Goal: Complete application form: Complete application form

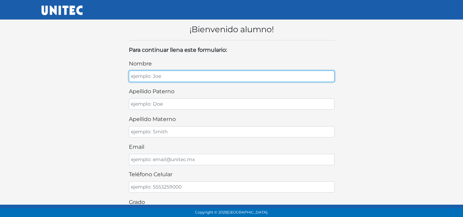
click at [179, 75] on input "nombre" at bounding box center [232, 76] width 206 height 11
type input "Antuan"
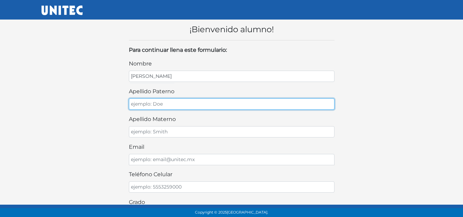
click at [157, 101] on input "apellido paterno" at bounding box center [232, 103] width 206 height 11
type input "De Jesus"
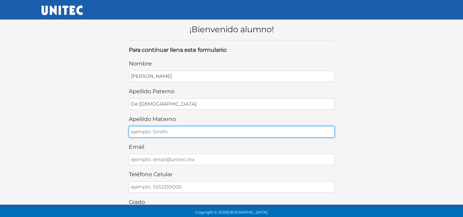
click at [154, 134] on input "apellido materno" at bounding box center [232, 131] width 206 height 11
type input "Vivar"
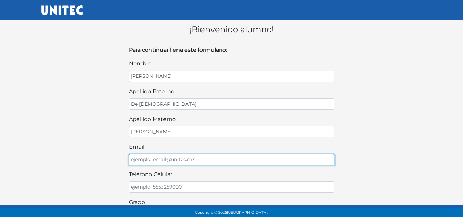
click at [153, 157] on input "email" at bounding box center [232, 159] width 206 height 11
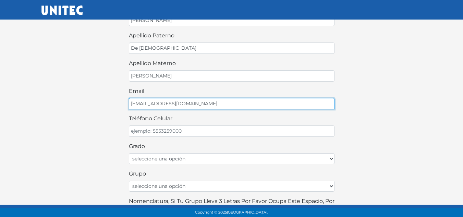
scroll to position [55, 0]
type input "ant06062007@gmail.com"
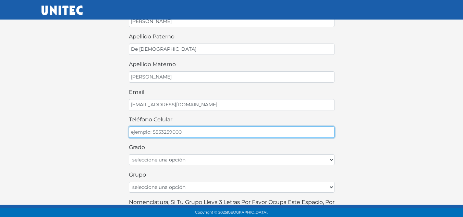
click at [168, 134] on input "teléfono celular" at bounding box center [232, 132] width 206 height 11
type input "5619391209"
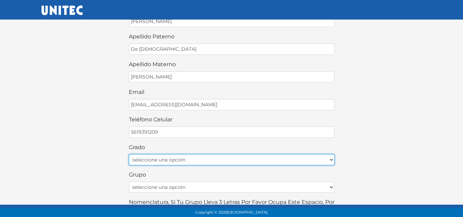
click at [197, 159] on select "seleccione una opción Primer grado Segundo grado Tercer grado Cuarto grado Quin…" at bounding box center [232, 159] width 206 height 11
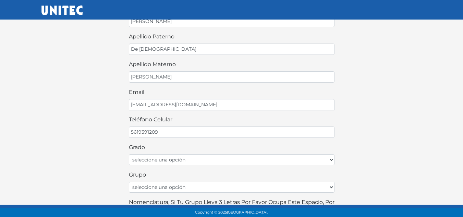
click at [399, 107] on div "¡Bienvenido alumno! Para continuar llena este formulario: nombre Antuan apellid…" at bounding box center [231, 167] width 391 height 416
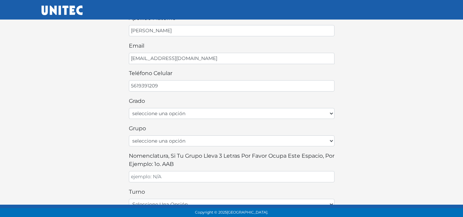
scroll to position [105, 0]
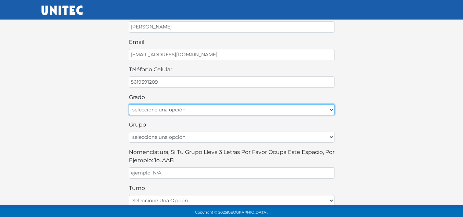
click at [320, 109] on select "seleccione una opción Primer grado Segundo grado Tercer grado Cuarto grado Quin…" at bounding box center [232, 109] width 206 height 11
select select "6to"
click at [129, 104] on select "seleccione una opción Primer grado Segundo grado Tercer grado Cuarto grado Quin…" at bounding box center [232, 109] width 206 height 11
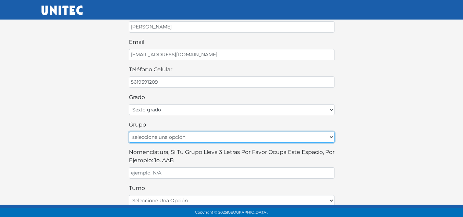
click at [214, 140] on select "seleccione una opción A B C D E F G H I J K L M N O P Q R S T U V W X Y Z" at bounding box center [232, 137] width 206 height 11
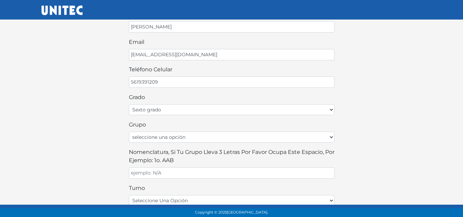
click at [359, 143] on div "¡Bienvenido alumno! Para continuar llena este formulario: nombre Antuan apellid…" at bounding box center [231, 117] width 391 height 416
click at [284, 119] on div "nombre Antuan apellido paterno De Jesus apellido materno Vivar email ant0606200…" at bounding box center [232, 130] width 206 height 350
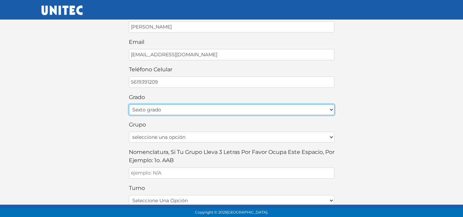
click at [333, 109] on select "seleccione una opción Primer grado Segundo grado Tercer grado Cuarto grado Quin…" at bounding box center [232, 109] width 206 height 11
select select
click at [129, 104] on select "seleccione una opción Primer grado Segundo grado Tercer grado Cuarto grado Quin…" at bounding box center [232, 109] width 206 height 11
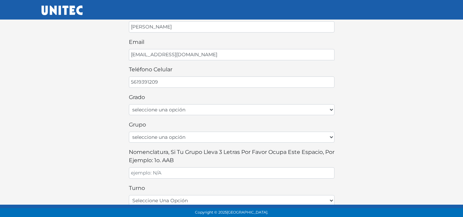
click at [376, 111] on div "¡Bienvenido alumno! Para continuar llena este formulario: nombre Antuan apellid…" at bounding box center [231, 117] width 391 height 416
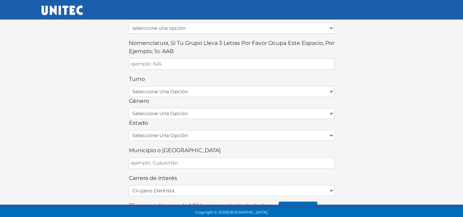
scroll to position [227, 0]
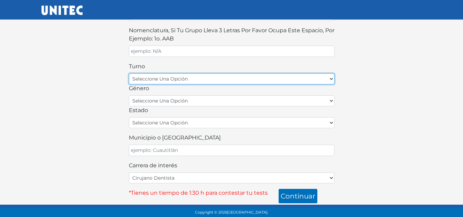
click at [211, 82] on select "seleccione una opción matutino vespertino" at bounding box center [232, 78] width 206 height 11
select select "matutino"
click at [129, 73] on select "seleccione una opción matutino vespertino" at bounding box center [232, 78] width 206 height 11
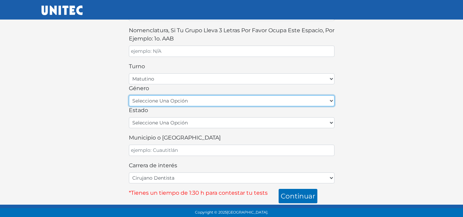
click at [194, 100] on select "seleccione una opción femenino masculino" at bounding box center [232, 100] width 206 height 11
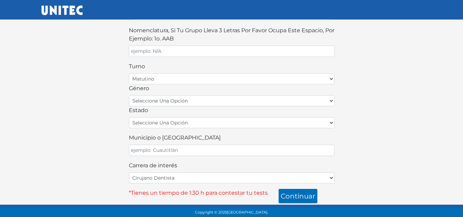
click at [166, 135] on label "Municipio o Alcaldía" at bounding box center [175, 138] width 92 height 8
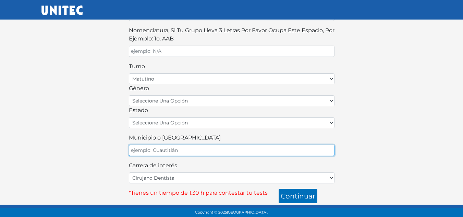
click at [166, 145] on input "Municipio o Alcaldía" at bounding box center [232, 150] width 206 height 11
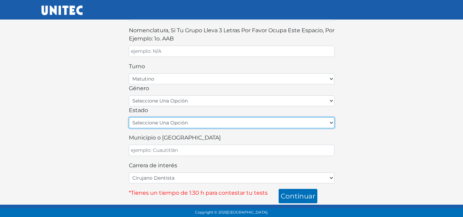
click at [181, 120] on select "seleccione una opción Aguascalientes Baja California Baja California Sur Campec…" at bounding box center [232, 122] width 206 height 11
select select "MEX"
click at [129, 117] on select "seleccione una opción Aguascalientes Baja California Baja California Sur Campec…" at bounding box center [232, 122] width 206 height 11
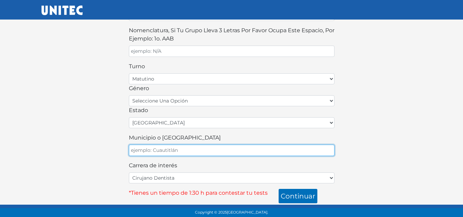
click at [188, 154] on input "Municipio o Alcaldía" at bounding box center [232, 150] width 206 height 11
type input "Chalco"
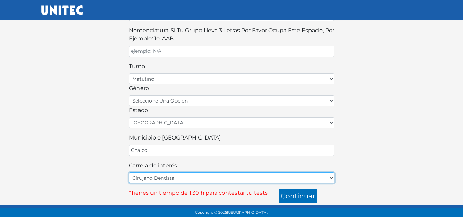
click at [262, 177] on select "Cirujano Dentista Cultura Física y Deportes Enfermería (5 materias) Enfermería …" at bounding box center [232, 177] width 206 height 11
select select "12"
click at [129, 172] on select "Cirujano Dentista Cultura Física y Deportes Enfermería (5 materias) Enfermería …" at bounding box center [232, 177] width 206 height 11
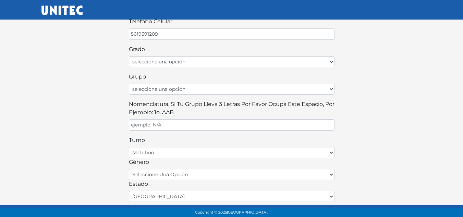
scroll to position [137, 0]
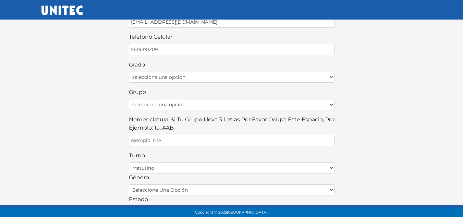
click at [295, 147] on div "nombre Antuan apellido paterno De Jesus apellido materno Vivar email ant0606200…" at bounding box center [232, 97] width 206 height 350
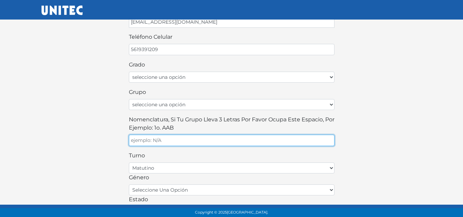
click at [280, 142] on input "Nomenclatura, si tu grupo lleva 3 letras por favor ocupa este espacio, por ejem…" at bounding box center [232, 140] width 206 height 11
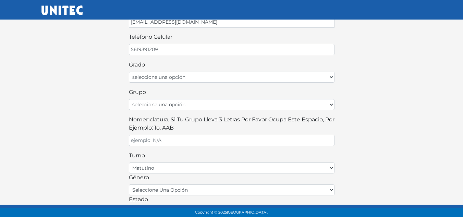
click at [372, 143] on div "¡Bienvenido alumno! Para continuar llena este formulario: nombre Antuan apellid…" at bounding box center [231, 84] width 391 height 416
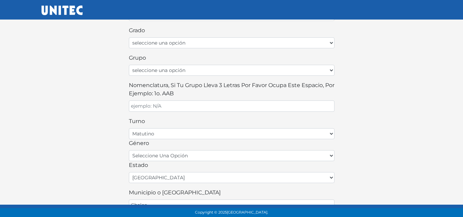
scroll to position [227, 0]
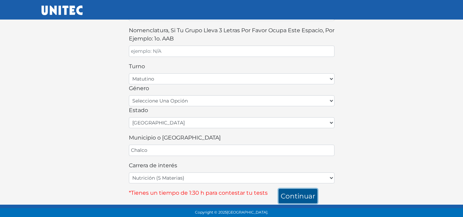
click at [291, 197] on button "continuar" at bounding box center [298, 196] width 39 height 14
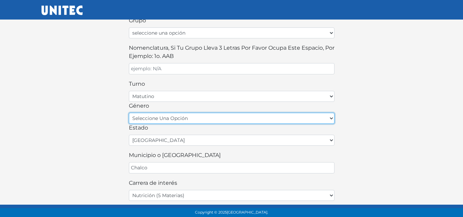
click at [261, 121] on select "seleccione una opción femenino masculino" at bounding box center [232, 118] width 206 height 11
select select "M"
click at [129, 113] on select "seleccione una opción femenino masculino" at bounding box center [232, 118] width 206 height 11
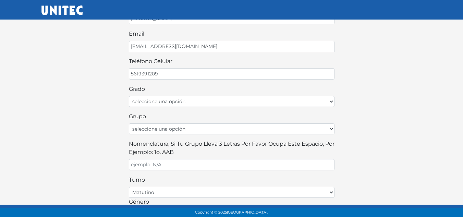
scroll to position [116, 0]
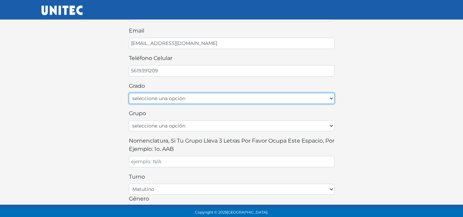
click at [255, 99] on select "seleccione una opción Primer grado Segundo grado Tercer grado Cuarto grado Quin…" at bounding box center [232, 98] width 206 height 11
select select "1ro"
click at [129, 93] on select "seleccione una opción Primer grado Segundo grado Tercer grado Cuarto grado Quin…" at bounding box center [232, 98] width 206 height 11
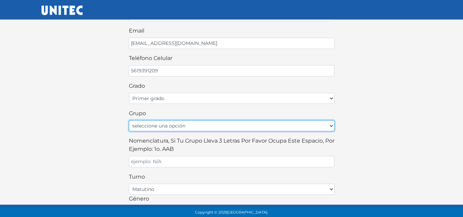
click at [183, 125] on select "seleccione una opción A B C D E F G H I J K L M N O P Q R S T U V W X Y Z" at bounding box center [232, 125] width 206 height 11
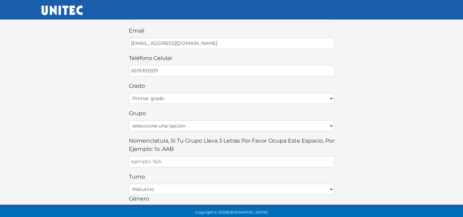
click at [97, 127] on div "¡Bienvenido alumno! Para continuar llena este formulario: nombre Antuan apellid…" at bounding box center [231, 105] width 391 height 416
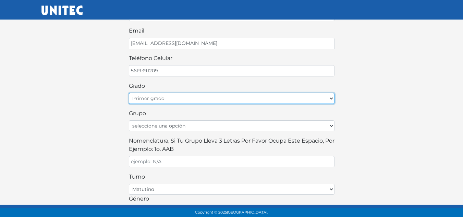
click at [220, 95] on select "seleccione una opción Primer grado Segundo grado Tercer grado Cuarto grado Quin…" at bounding box center [232, 98] width 206 height 11
click at [129, 93] on select "seleccione una opción Primer grado Segundo grado Tercer grado Cuarto grado Quin…" at bounding box center [232, 98] width 206 height 11
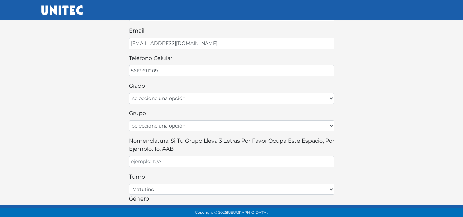
click at [345, 100] on div "¡Bienvenido alumno! Para continuar llena este formulario: nombre Antuan apellid…" at bounding box center [231, 105] width 391 height 416
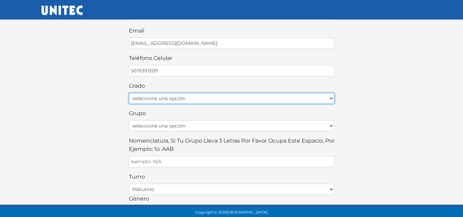
click at [318, 100] on select "seleccione una opción Primer grado Segundo grado Tercer grado Cuarto grado Quin…" at bounding box center [232, 98] width 206 height 11
select select "3ro"
click at [129, 93] on select "seleccione una opción Primer grado Segundo grado Tercer grado Cuarto grado Quin…" at bounding box center [232, 98] width 206 height 11
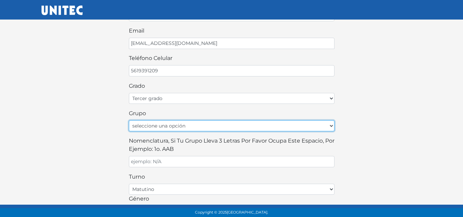
click at [168, 130] on select "seleccione una opción A B C D E F G H I J K L M N O P Q R S T U V W X Y Z" at bounding box center [232, 125] width 206 height 11
select select "H"
click at [129, 120] on select "seleccione una opción A B C D E F G H I J K L M N O P Q R S T U V W X Y Z" at bounding box center [232, 125] width 206 height 11
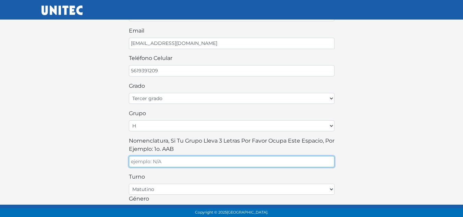
click at [162, 162] on input "Nomenclatura, si tu grupo lleva 3 letras por favor ocupa este espacio, por ejem…" at bounding box center [232, 161] width 206 height 11
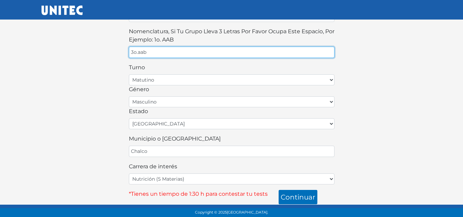
scroll to position [227, 0]
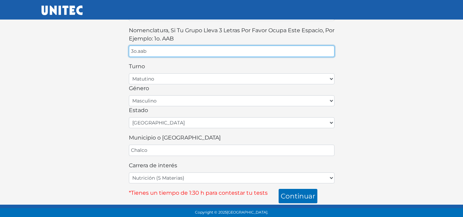
type input "3o.aab"
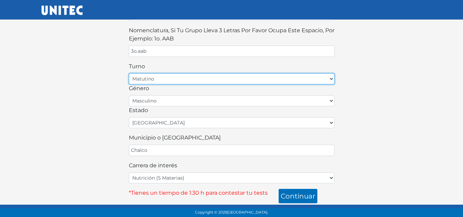
click at [281, 78] on select "seleccione una opción matutino vespertino" at bounding box center [232, 78] width 206 height 11
click at [129, 73] on select "seleccione una opción matutino vespertino" at bounding box center [232, 78] width 206 height 11
click at [225, 77] on select "seleccione una opción matutino vespertino" at bounding box center [232, 78] width 206 height 11
select select "matutino"
click at [129, 73] on select "seleccione una opción matutino vespertino" at bounding box center [232, 78] width 206 height 11
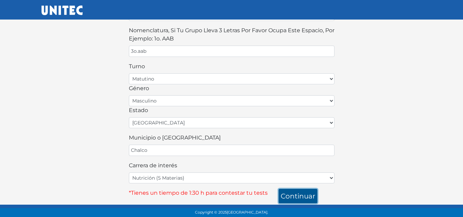
click at [286, 196] on button "continuar" at bounding box center [298, 196] width 39 height 14
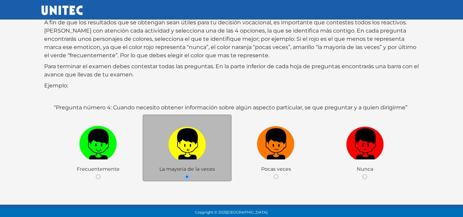
scroll to position [49, 0]
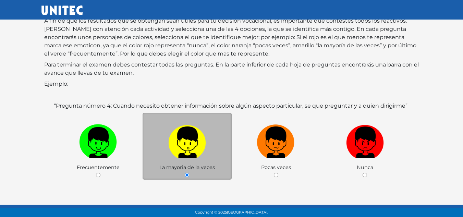
click at [184, 174] on div "La mayoria de la veces" at bounding box center [187, 146] width 89 height 67
click at [227, 192] on div "“Pregunta número 4: Cuando necesito obtener información sobre algún aspecto par…" at bounding box center [231, 156] width 359 height 108
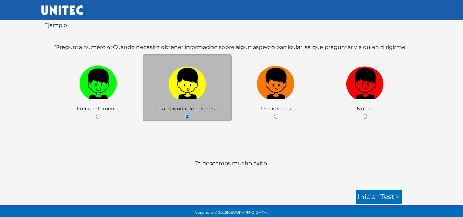
scroll to position [108, 0]
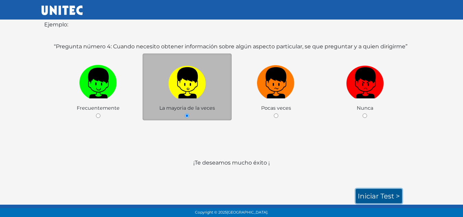
click at [372, 193] on link "Iniciar test >" at bounding box center [379, 196] width 46 height 14
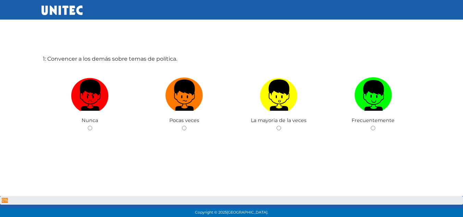
scroll to position [34, 0]
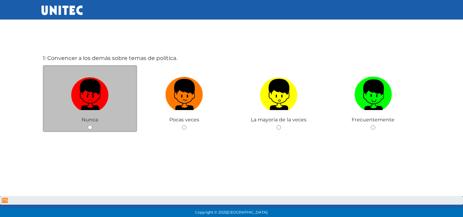
drag, startPoint x: 91, startPoint y: 125, endPoint x: 87, endPoint y: 123, distance: 4.5
click at [91, 125] on input "radio" at bounding box center [90, 127] width 4 height 4
radio input "true"
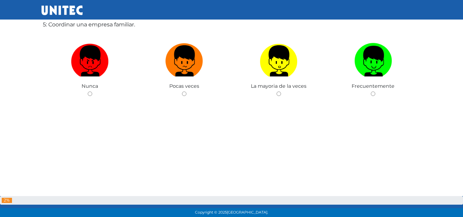
scroll to position [0, 0]
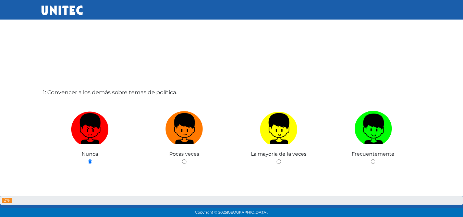
click at [182, 159] on input "radio" at bounding box center [184, 161] width 4 height 4
radio input "true"
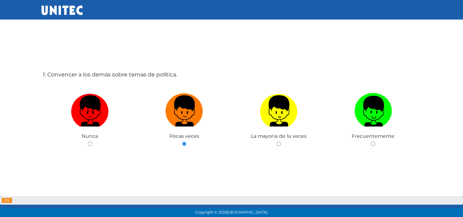
click at [277, 142] on input "radio" at bounding box center [279, 144] width 4 height 4
radio input "true"
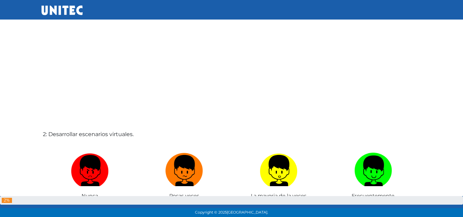
radio input "true"
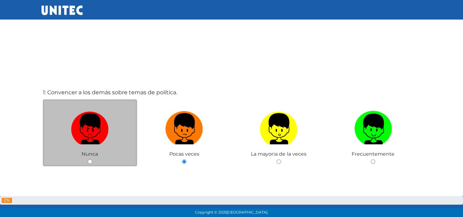
click at [90, 160] on input "radio" at bounding box center [90, 161] width 4 height 4
radio input "true"
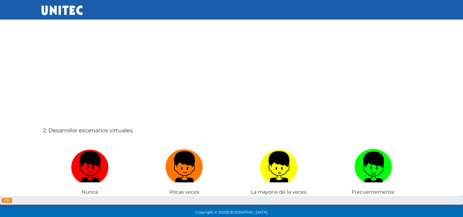
scroll to position [251, 0]
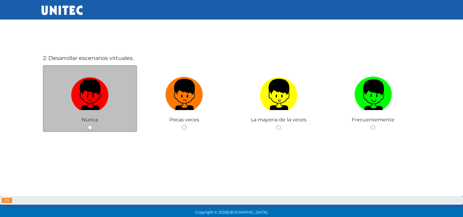
click at [92, 127] on input "radio" at bounding box center [90, 127] width 4 height 4
radio input "true"
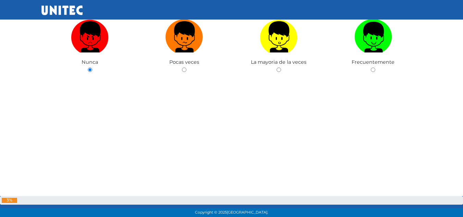
scroll to position [410, 0]
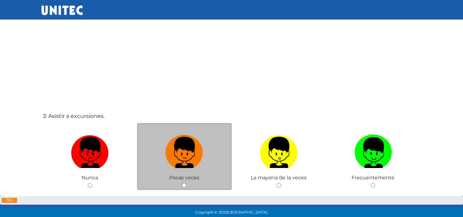
click at [175, 172] on label at bounding box center [184, 153] width 95 height 42
click at [182, 183] on input "radio" at bounding box center [184, 185] width 4 height 4
radio input "true"
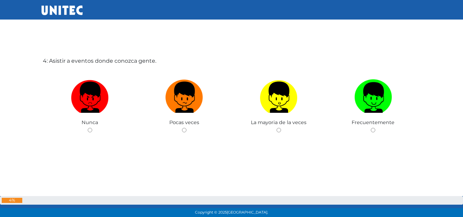
scroll to position [685, 0]
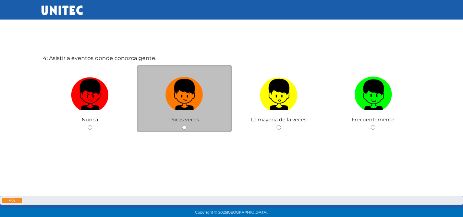
click at [167, 129] on div "Pocas veces" at bounding box center [184, 98] width 95 height 67
click at [184, 127] on input "radio" at bounding box center [184, 127] width 4 height 4
radio input "true"
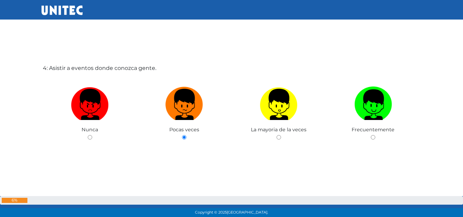
scroll to position [912, 0]
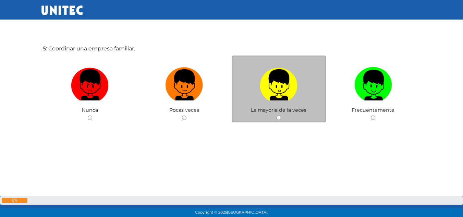
click at [281, 117] on input "radio" at bounding box center [279, 118] width 4 height 4
radio input "true"
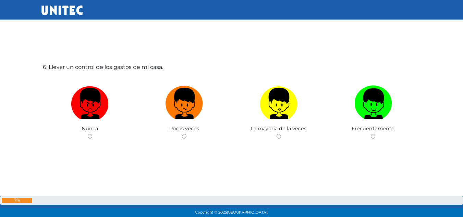
scroll to position [1119, 0]
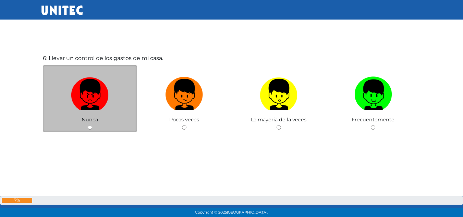
click at [116, 108] on label at bounding box center [90, 95] width 95 height 42
click at [92, 125] on input "radio" at bounding box center [90, 127] width 4 height 4
radio input "true"
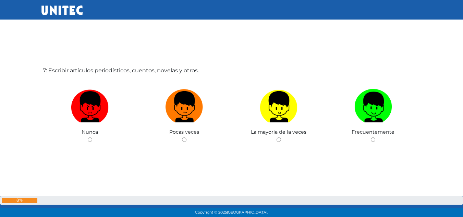
scroll to position [1336, 0]
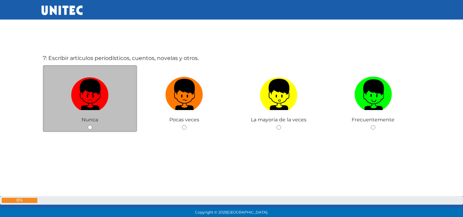
click at [108, 128] on div "Nunca" at bounding box center [90, 98] width 95 height 67
click at [93, 128] on div "Nunca" at bounding box center [90, 98] width 95 height 67
click at [90, 123] on div "Nunca" at bounding box center [90, 98] width 95 height 67
click at [89, 127] on input "radio" at bounding box center [90, 127] width 4 height 4
radio input "true"
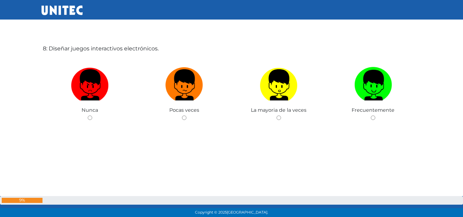
scroll to position [1496, 0]
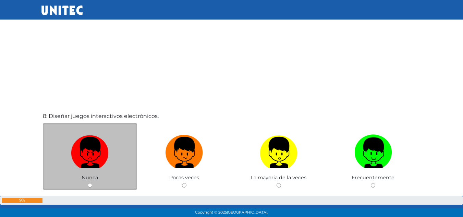
click at [96, 169] on label at bounding box center [90, 153] width 95 height 42
click at [92, 183] on input "radio" at bounding box center [90, 185] width 4 height 4
radio input "true"
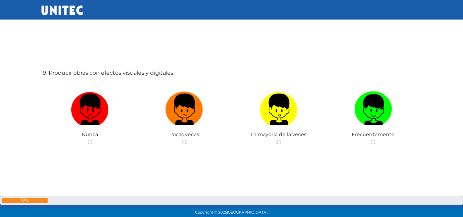
scroll to position [1790, 0]
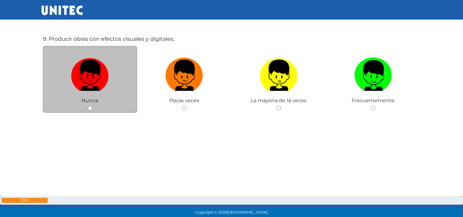
click at [93, 106] on div "Nunca" at bounding box center [90, 79] width 95 height 67
click at [90, 107] on input "radio" at bounding box center [90, 108] width 4 height 4
radio input "true"
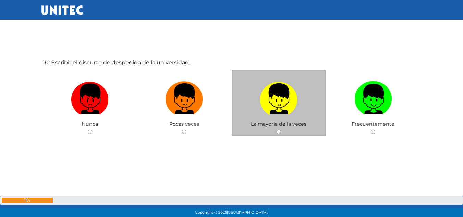
scroll to position [1988, 0]
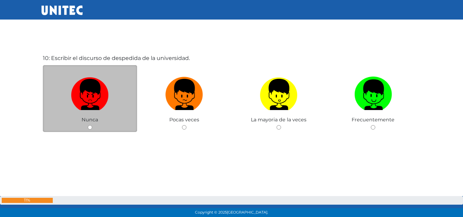
click at [86, 128] on div "Nunca" at bounding box center [90, 98] width 95 height 67
click at [95, 128] on div "Nunca" at bounding box center [90, 98] width 95 height 67
click at [91, 127] on input "radio" at bounding box center [90, 127] width 4 height 4
radio input "true"
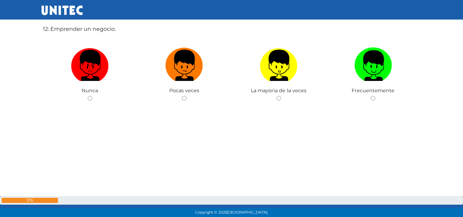
scroll to position [2383, 0]
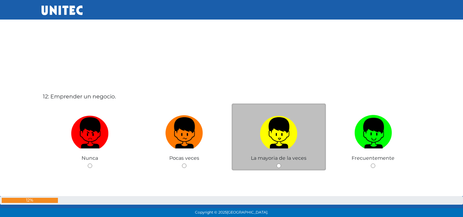
click at [281, 147] on img at bounding box center [279, 130] width 38 height 36
click at [281, 164] on input "radio" at bounding box center [279, 166] width 4 height 4
radio input "true"
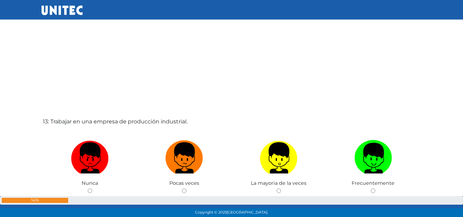
scroll to position [2643, 0]
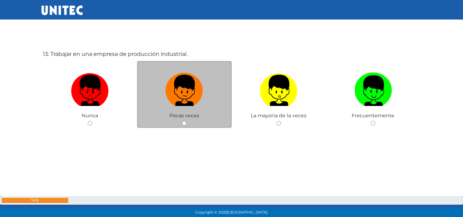
click at [178, 123] on div "Pocas veces" at bounding box center [184, 94] width 95 height 67
click at [184, 123] on input "radio" at bounding box center [184, 123] width 4 height 4
radio input "true"
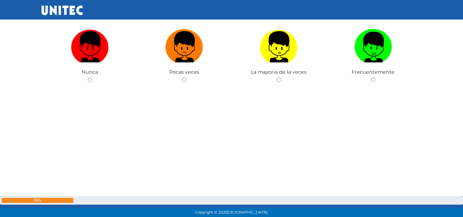
scroll to position [2870, 0]
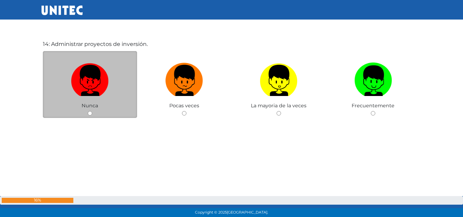
click at [91, 114] on input "radio" at bounding box center [90, 113] width 4 height 4
radio input "true"
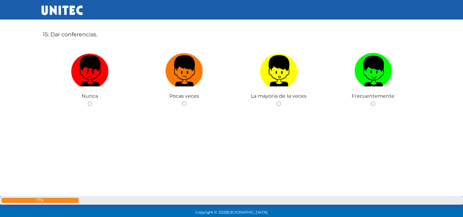
scroll to position [3062, 0]
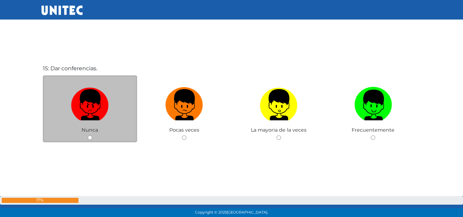
click at [91, 136] on input "radio" at bounding box center [90, 137] width 4 height 4
radio input "true"
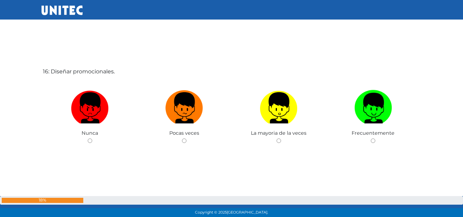
scroll to position [3290, 0]
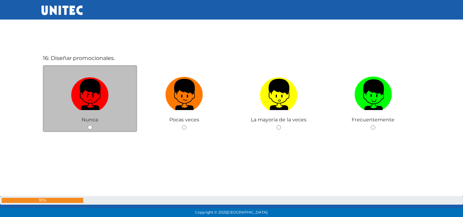
click at [90, 128] on input "radio" at bounding box center [90, 127] width 4 height 4
radio input "true"
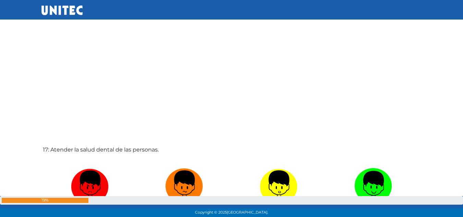
scroll to position [3483, 0]
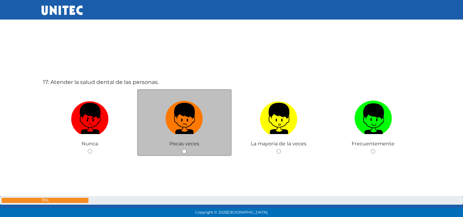
click at [186, 151] on input "radio" at bounding box center [184, 151] width 4 height 4
radio input "true"
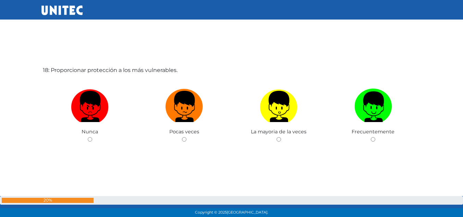
scroll to position [3724, 0]
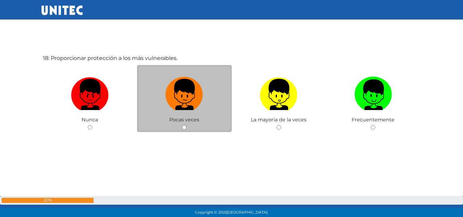
click at [181, 124] on div "Pocas veces" at bounding box center [184, 98] width 95 height 67
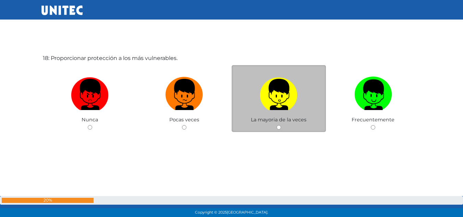
click at [281, 128] on input "radio" at bounding box center [279, 127] width 4 height 4
radio input "true"
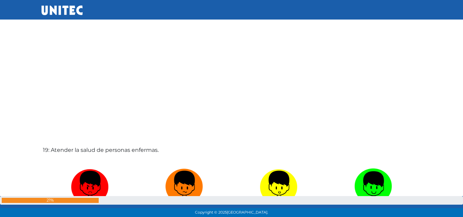
scroll to position [3883, 0]
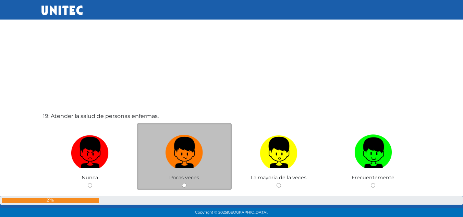
click at [183, 187] on input "radio" at bounding box center [184, 185] width 4 height 4
radio input "true"
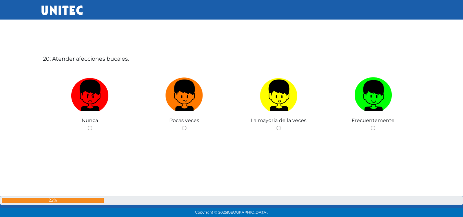
scroll to position [4158, 0]
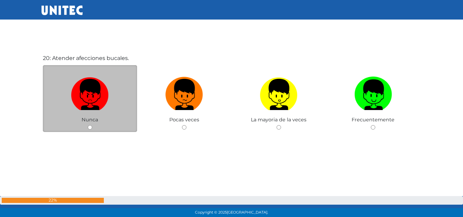
click at [89, 129] on input "radio" at bounding box center [90, 127] width 4 height 4
radio input "true"
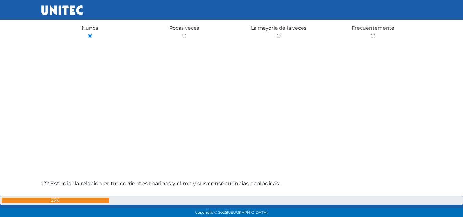
scroll to position [4317, 0]
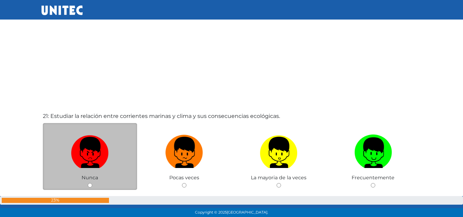
click at [86, 185] on div "Nunca" at bounding box center [90, 156] width 95 height 67
click at [84, 187] on div "Nunca" at bounding box center [90, 156] width 95 height 67
click at [89, 184] on input "radio" at bounding box center [90, 185] width 4 height 4
radio input "true"
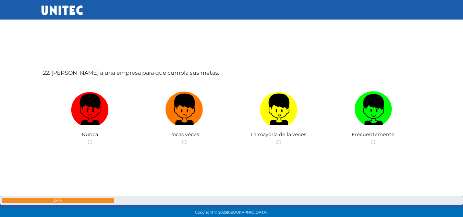
scroll to position [4544, 0]
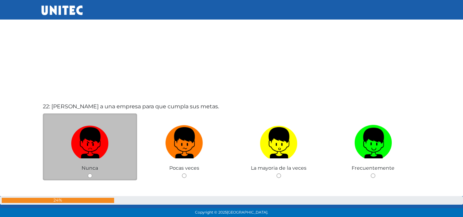
click at [92, 177] on input "radio" at bounding box center [90, 175] width 4 height 4
radio input "true"
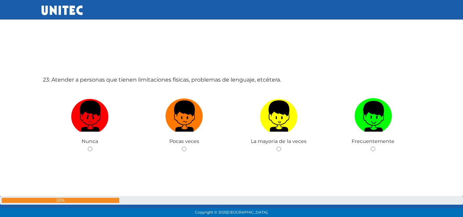
scroll to position [4809, 0]
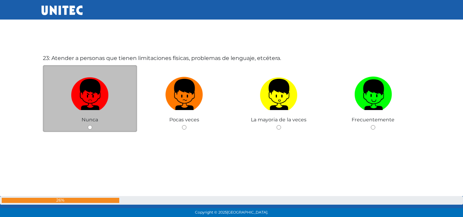
click at [92, 127] on input "radio" at bounding box center [90, 127] width 4 height 4
radio input "true"
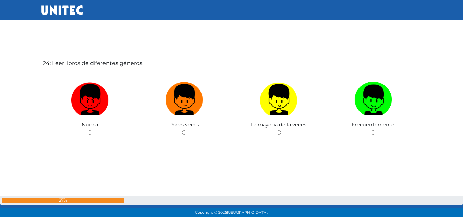
scroll to position [5026, 0]
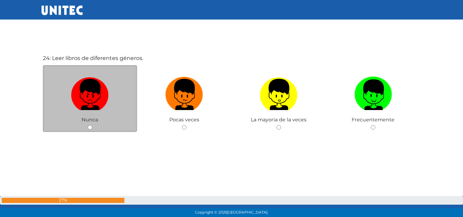
click at [90, 128] on input "radio" at bounding box center [90, 127] width 4 height 4
radio input "true"
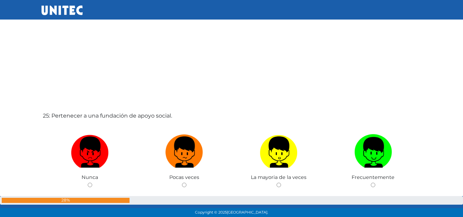
scroll to position [5219, 0]
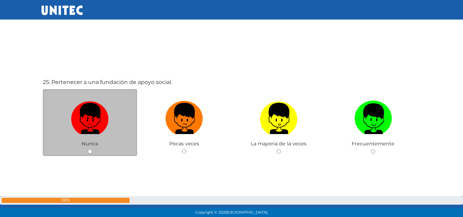
click at [90, 151] on input "radio" at bounding box center [90, 151] width 4 height 4
radio input "true"
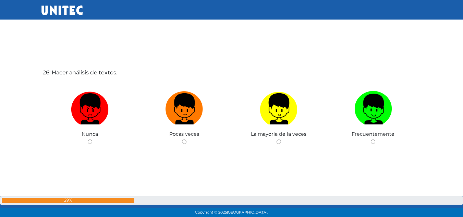
scroll to position [5479, 0]
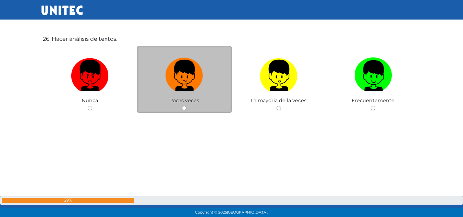
click at [185, 106] on input "radio" at bounding box center [184, 108] width 4 height 4
radio input "true"
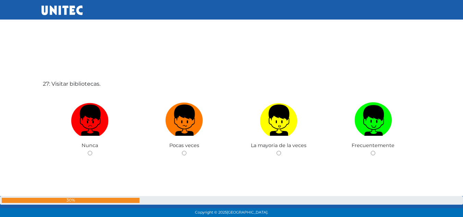
scroll to position [5677, 0]
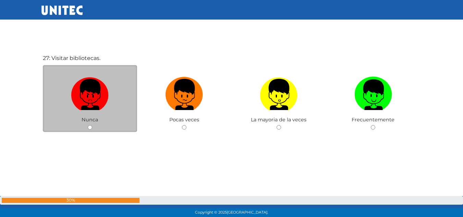
click at [89, 125] on input "radio" at bounding box center [90, 127] width 4 height 4
radio input "true"
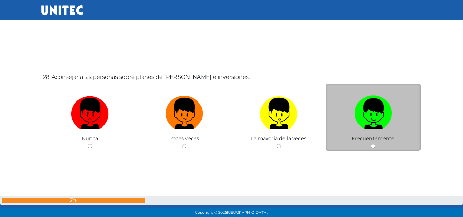
scroll to position [5894, 0]
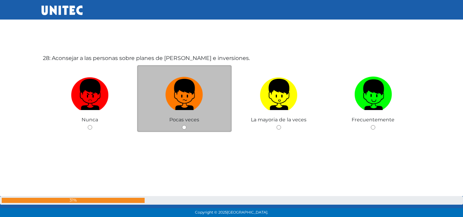
click at [183, 128] on input "radio" at bounding box center [184, 127] width 4 height 4
radio input "true"
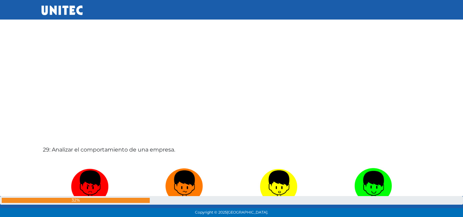
scroll to position [6054, 0]
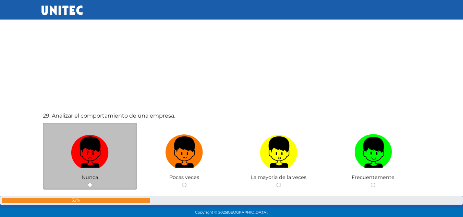
click at [96, 183] on div "Nunca" at bounding box center [90, 156] width 95 height 67
click at [88, 187] on input "radio" at bounding box center [90, 185] width 4 height 4
radio input "true"
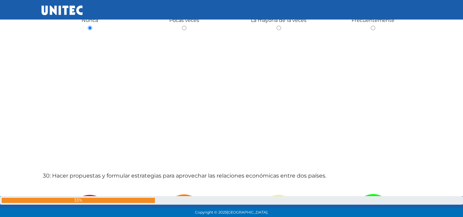
scroll to position [6328, 0]
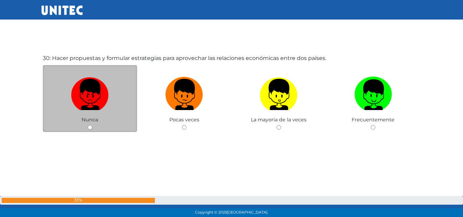
click at [90, 125] on input "radio" at bounding box center [90, 127] width 4 height 4
radio input "true"
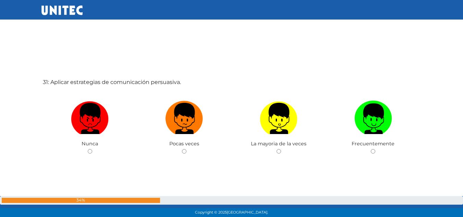
scroll to position [6555, 0]
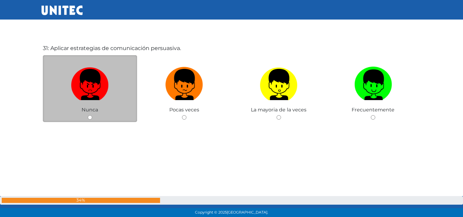
click at [90, 117] on input "radio" at bounding box center [90, 117] width 4 height 4
radio input "true"
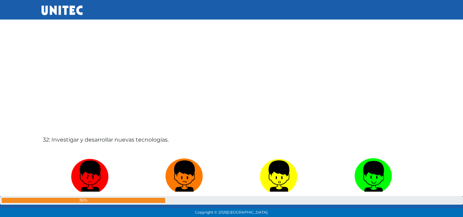
scroll to position [6748, 0]
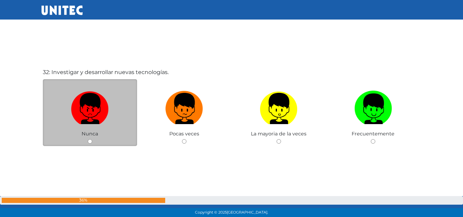
click at [90, 142] on input "radio" at bounding box center [90, 141] width 4 height 4
radio input "true"
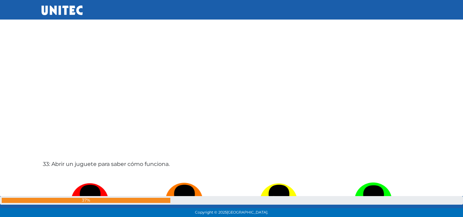
scroll to position [7008, 0]
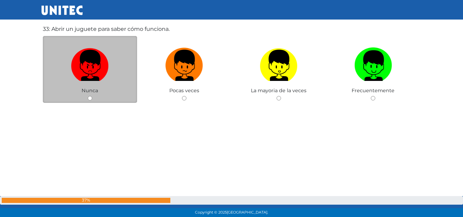
click at [89, 96] on input "radio" at bounding box center [90, 98] width 4 height 4
radio input "true"
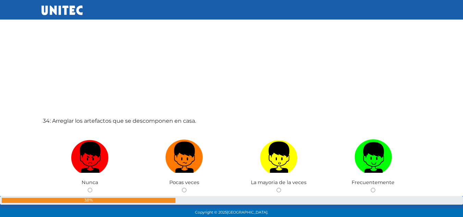
scroll to position [7201, 0]
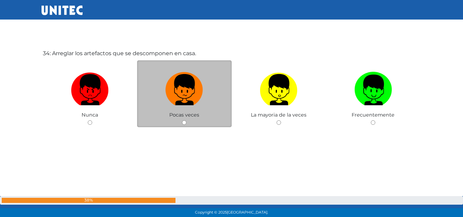
click at [179, 117] on span "Pocas veces" at bounding box center [184, 115] width 30 height 6
click at [184, 121] on input "radio" at bounding box center [184, 122] width 4 height 4
radio input "true"
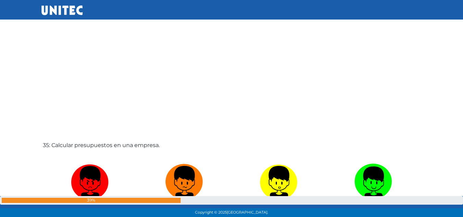
scroll to position [7394, 0]
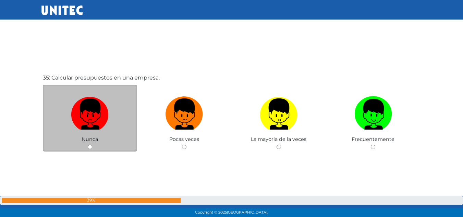
click at [88, 149] on input "radio" at bounding box center [90, 147] width 4 height 4
radio input "true"
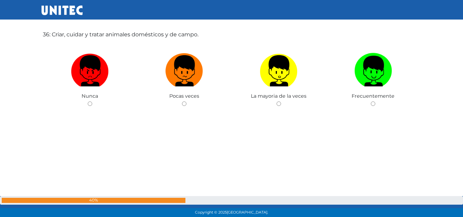
scroll to position [7586, 0]
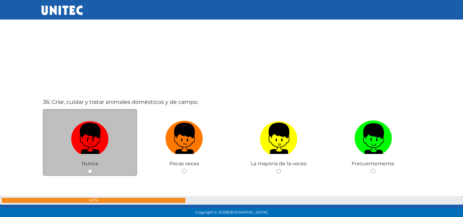
click at [89, 173] on input "radio" at bounding box center [90, 171] width 4 height 4
radio input "true"
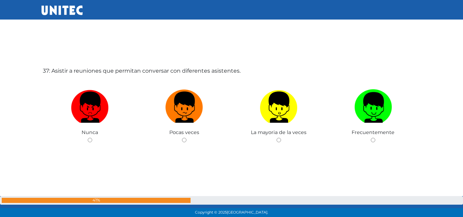
scroll to position [7847, 0]
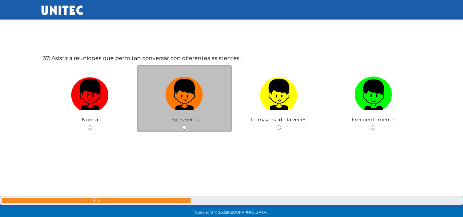
click at [184, 127] on input "radio" at bounding box center [184, 127] width 4 height 4
radio input "true"
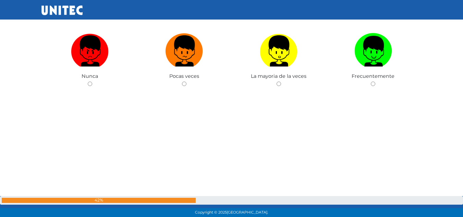
scroll to position [8142, 0]
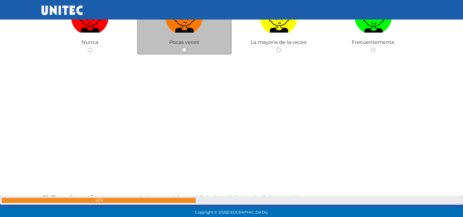
click at [184, 50] on input "radio" at bounding box center [184, 50] width 4 height 4
radio input "true"
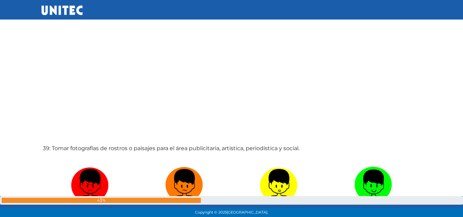
scroll to position [8281, 0]
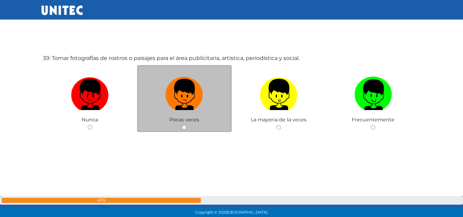
click at [184, 129] on input "radio" at bounding box center [184, 127] width 4 height 4
radio input "true"
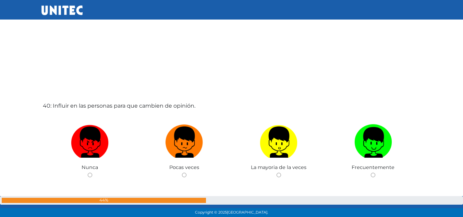
scroll to position [8498, 0]
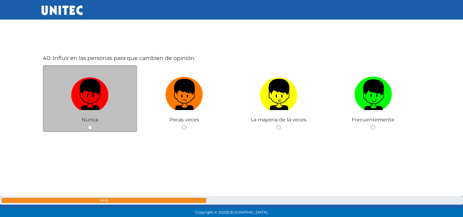
click at [90, 128] on input "radio" at bounding box center [90, 127] width 4 height 4
radio input "true"
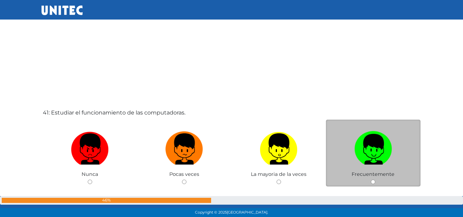
scroll to position [8715, 0]
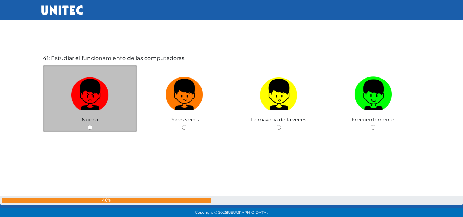
click at [88, 129] on input "radio" at bounding box center [90, 127] width 4 height 4
radio input "true"
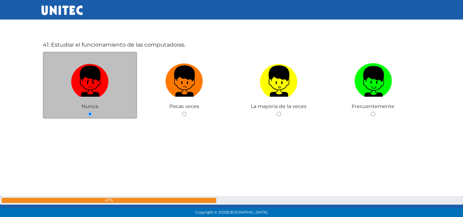
click at [88, 129] on div "41: Estudiar el funcionamiento de las computadoras. Nunca Pocas veces La mayori…" at bounding box center [231, 95] width 381 height 217
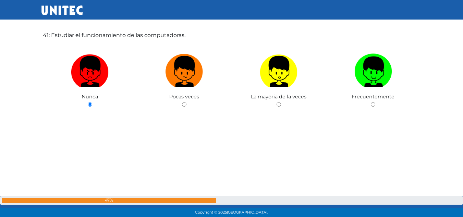
scroll to position [8740, 0]
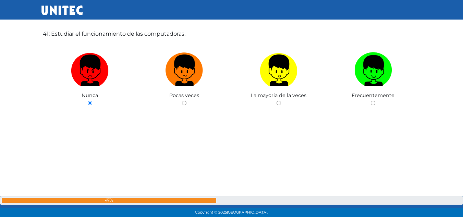
click at [322, 180] on div "41: Estudiar el funcionamiento de las computadoras. Nunca Pocas veces La mayori…" at bounding box center [231, 84] width 381 height 217
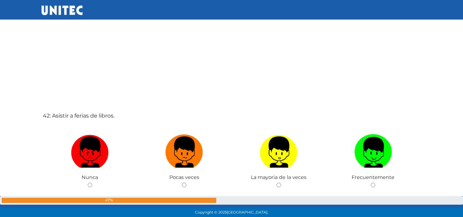
scroll to position [8942, 0]
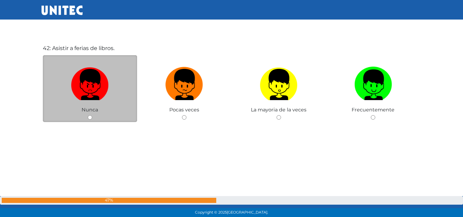
click at [91, 117] on input "radio" at bounding box center [90, 117] width 4 height 4
radio input "true"
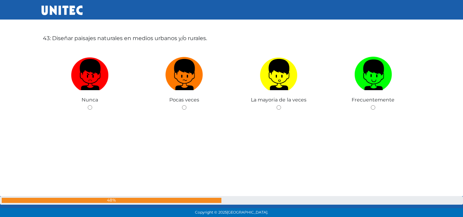
scroll to position [9136, 0]
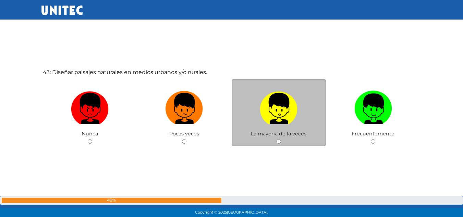
click at [278, 140] on input "radio" at bounding box center [279, 141] width 4 height 4
radio input "true"
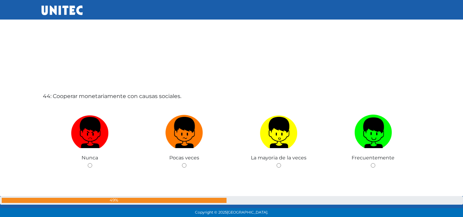
scroll to position [9362, 0]
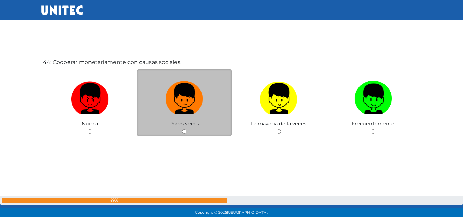
click at [184, 131] on input "radio" at bounding box center [184, 131] width 4 height 4
radio input "true"
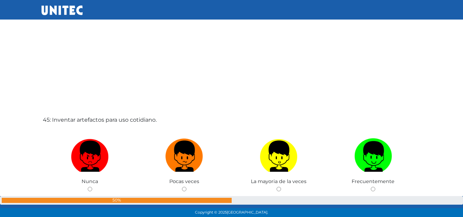
scroll to position [9556, 0]
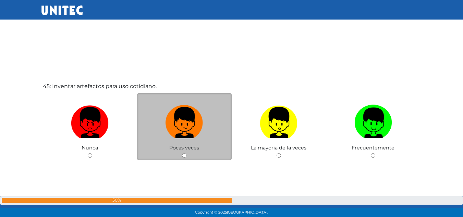
click at [183, 155] on input "radio" at bounding box center [184, 155] width 4 height 4
radio input "true"
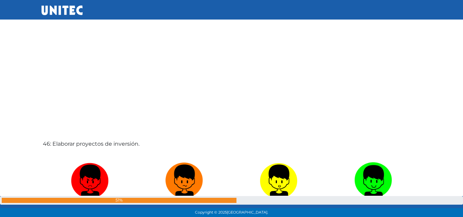
scroll to position [9782, 0]
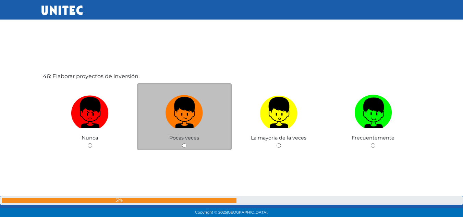
click at [182, 146] on input "radio" at bounding box center [184, 145] width 4 height 4
radio input "true"
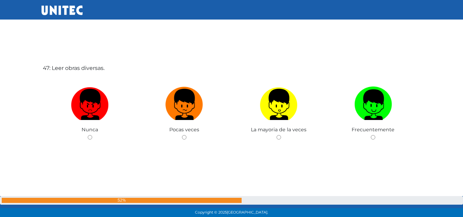
scroll to position [10018, 0]
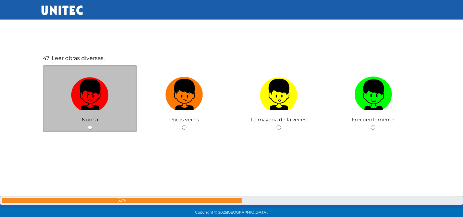
click at [91, 125] on input "radio" at bounding box center [90, 127] width 4 height 4
radio input "true"
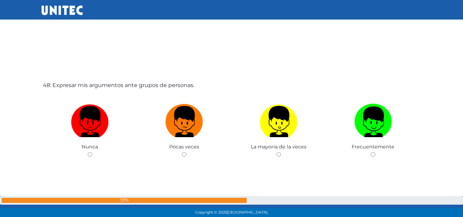
scroll to position [10235, 0]
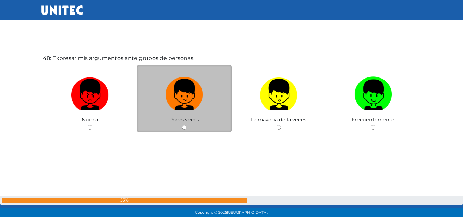
click at [184, 127] on input "radio" at bounding box center [184, 127] width 4 height 4
radio input "true"
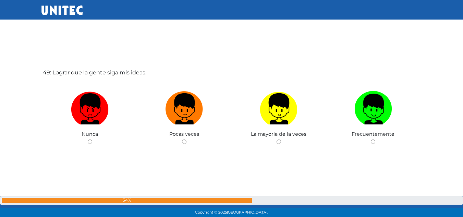
scroll to position [10403, 0]
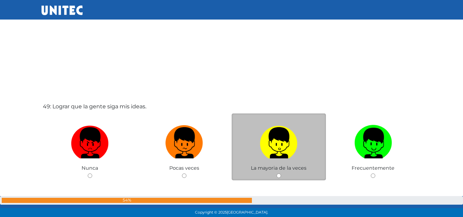
click at [279, 173] on div "La mayoria de la veces" at bounding box center [279, 146] width 95 height 67
click at [279, 177] on input "radio" at bounding box center [279, 175] width 4 height 4
radio input "true"
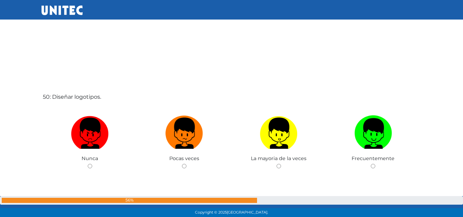
scroll to position [10664, 0]
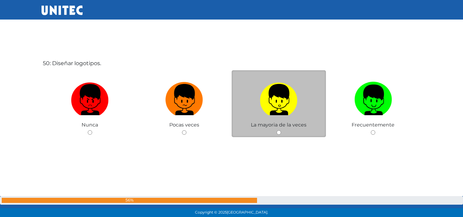
click at [279, 132] on input "radio" at bounding box center [279, 132] width 4 height 4
radio input "true"
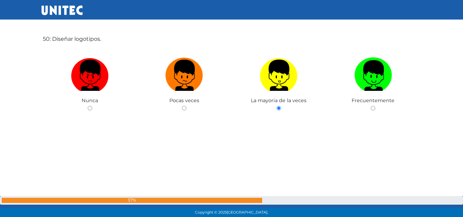
scroll to position [10891, 0]
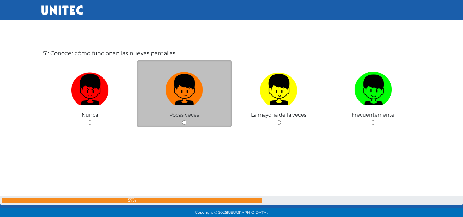
click at [188, 124] on div "Pocas veces" at bounding box center [184, 93] width 95 height 67
click at [185, 123] on input "radio" at bounding box center [184, 122] width 4 height 4
radio input "true"
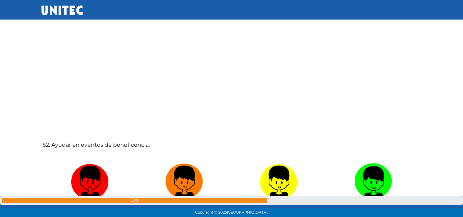
scroll to position [11084, 0]
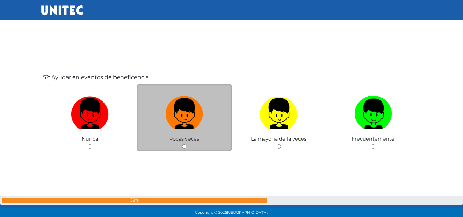
click at [183, 145] on input "radio" at bounding box center [184, 146] width 4 height 4
radio input "true"
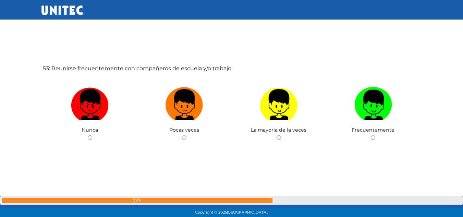
scroll to position [11320, 0]
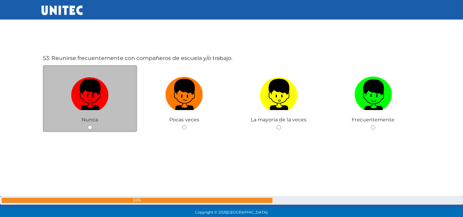
click at [91, 126] on input "radio" at bounding box center [90, 127] width 4 height 4
radio input "true"
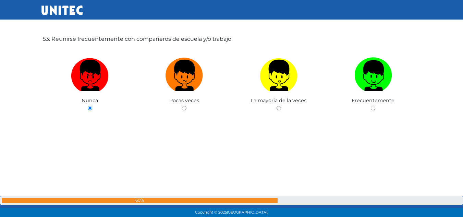
scroll to position [11344, 0]
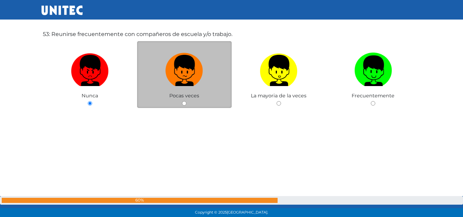
click at [182, 105] on div "Pocas veces" at bounding box center [184, 74] width 95 height 67
click at [185, 105] on input "radio" at bounding box center [184, 103] width 4 height 4
radio input "true"
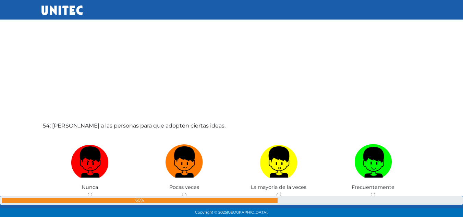
scroll to position [11503, 0]
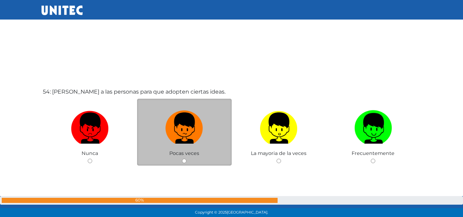
click at [186, 165] on div "Pocas veces" at bounding box center [184, 132] width 95 height 67
click at [185, 162] on input "radio" at bounding box center [184, 161] width 4 height 4
radio input "true"
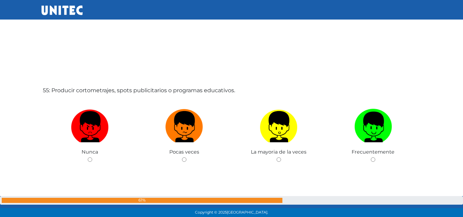
scroll to position [11754, 0]
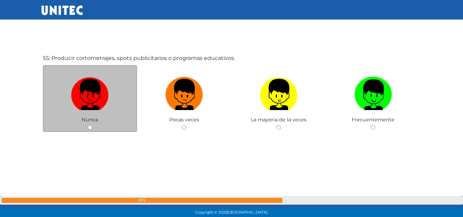
click at [97, 127] on div "Nunca" at bounding box center [90, 98] width 95 height 67
click at [91, 127] on input "radio" at bounding box center [90, 127] width 4 height 4
radio input "true"
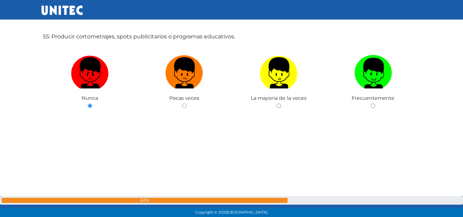
drag, startPoint x: 91, startPoint y: 127, endPoint x: 382, endPoint y: 171, distance: 294.9
click at [382, 171] on div "55: Producir cortometrajes, spots publicitarios o programas educativos. Nunca P…" at bounding box center [231, 86] width 381 height 217
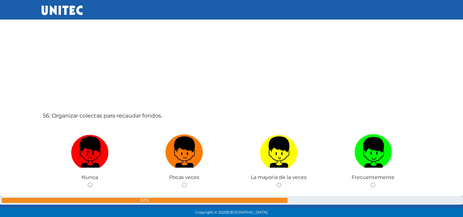
scroll to position [11947, 0]
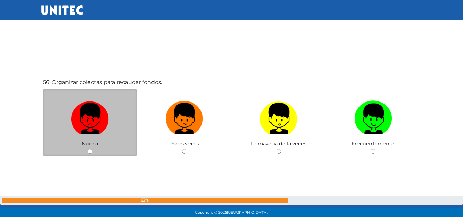
click at [95, 152] on div "Nunca" at bounding box center [90, 122] width 95 height 67
click at [90, 152] on input "radio" at bounding box center [90, 151] width 4 height 4
radio input "true"
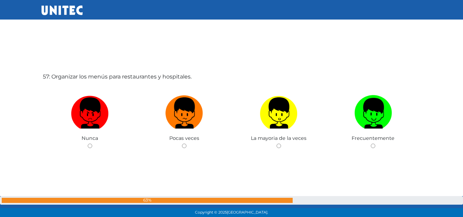
scroll to position [12188, 0]
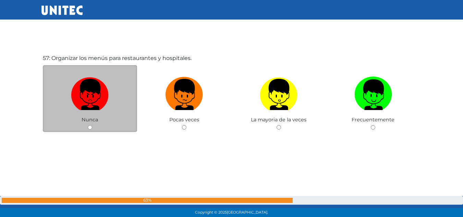
click at [90, 128] on input "radio" at bounding box center [90, 127] width 4 height 4
radio input "true"
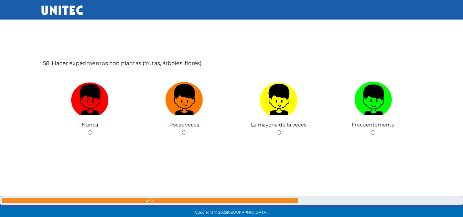
scroll to position [12405, 0]
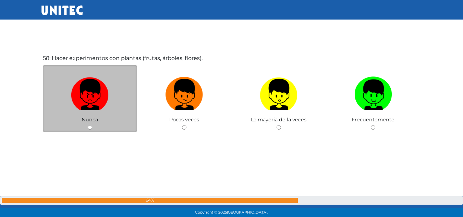
click at [91, 127] on input "radio" at bounding box center [90, 127] width 4 height 4
radio input "true"
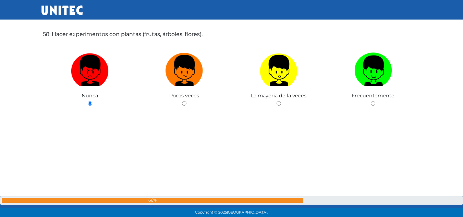
scroll to position [12598, 0]
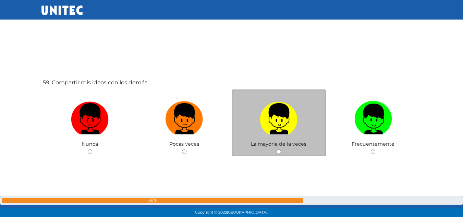
click at [280, 153] on input "radio" at bounding box center [279, 151] width 4 height 4
radio input "true"
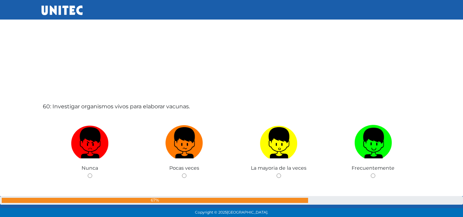
scroll to position [12825, 0]
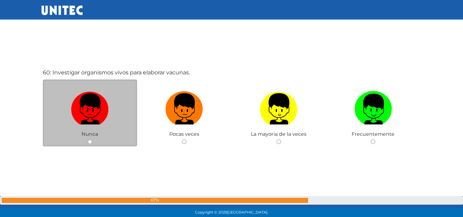
click at [94, 142] on div "Nunca" at bounding box center [90, 113] width 95 height 67
click at [88, 142] on input "radio" at bounding box center [90, 142] width 4 height 4
radio input "true"
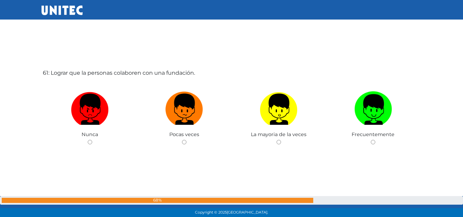
scroll to position [13056, 0]
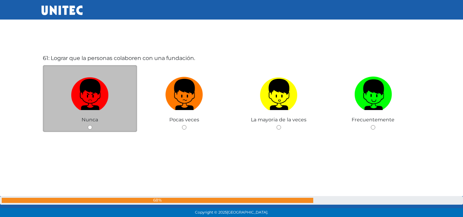
click at [91, 126] on input "radio" at bounding box center [90, 127] width 4 height 4
radio input "true"
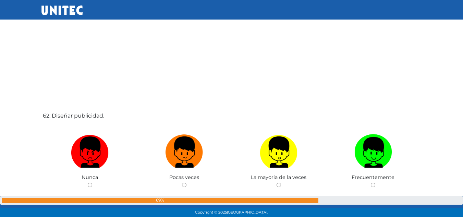
scroll to position [13249, 0]
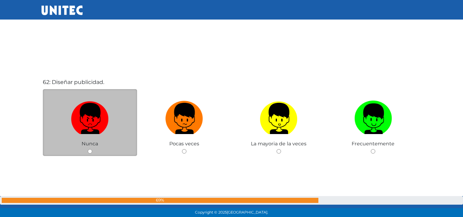
click at [90, 152] on input "radio" at bounding box center [90, 151] width 4 height 4
radio input "true"
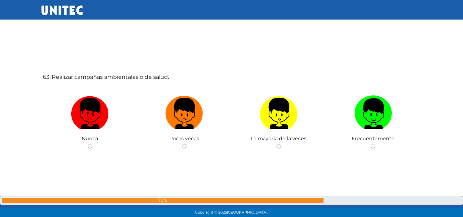
scroll to position [13490, 0]
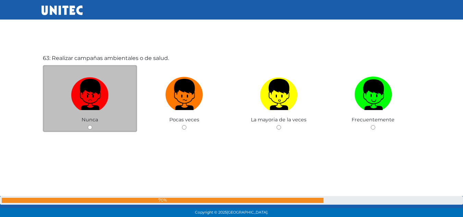
click at [91, 127] on input "radio" at bounding box center [90, 127] width 4 height 4
radio input "true"
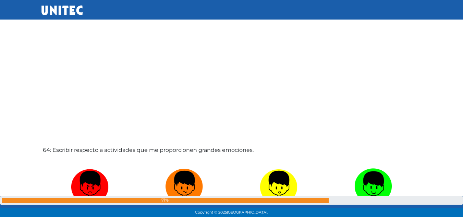
scroll to position [13683, 0]
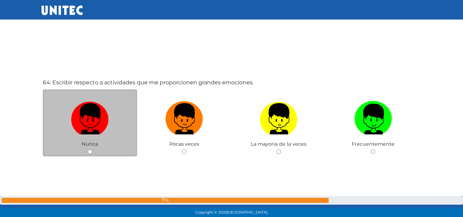
click at [89, 153] on input "radio" at bounding box center [90, 151] width 4 height 4
radio input "true"
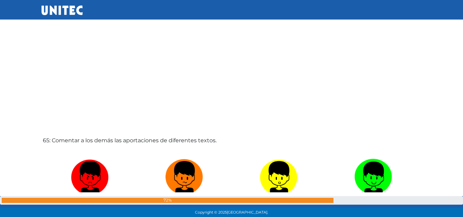
scroll to position [13909, 0]
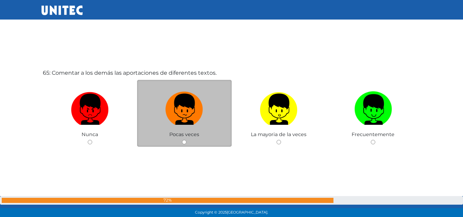
click at [184, 142] on input "radio" at bounding box center [184, 142] width 4 height 4
radio input "true"
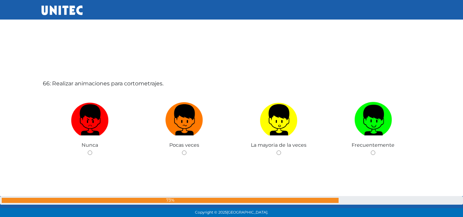
scroll to position [14141, 0]
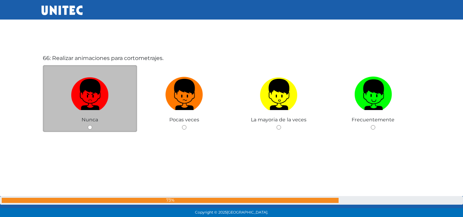
click at [89, 128] on input "radio" at bounding box center [90, 127] width 4 height 4
radio input "true"
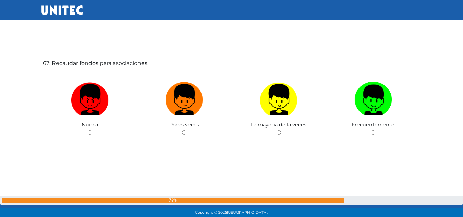
scroll to position [14358, 0]
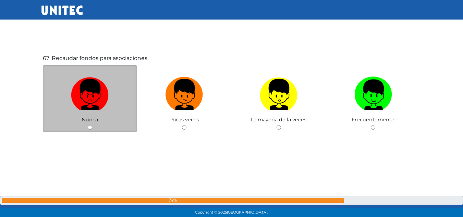
click at [91, 122] on span "Nunca" at bounding box center [90, 120] width 16 height 6
click at [89, 126] on input "radio" at bounding box center [90, 127] width 4 height 4
radio input "true"
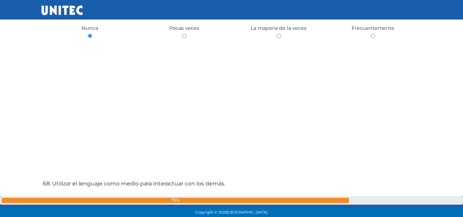
scroll to position [14517, 0]
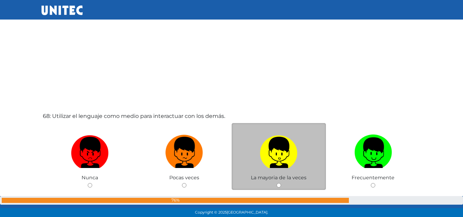
click at [279, 186] on input "radio" at bounding box center [279, 185] width 4 height 4
radio input "true"
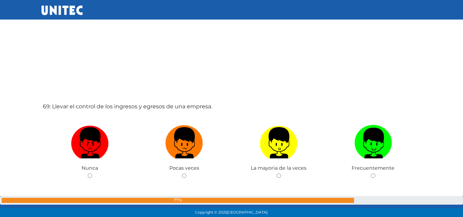
scroll to position [14778, 0]
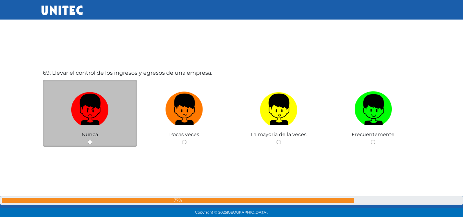
click at [91, 145] on div "Nunca" at bounding box center [90, 113] width 95 height 67
click at [90, 142] on input "radio" at bounding box center [90, 142] width 4 height 4
radio input "true"
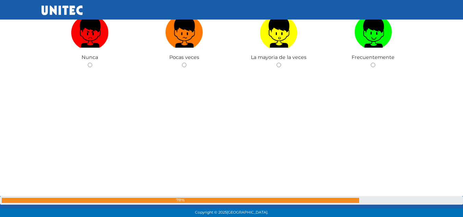
scroll to position [15004, 0]
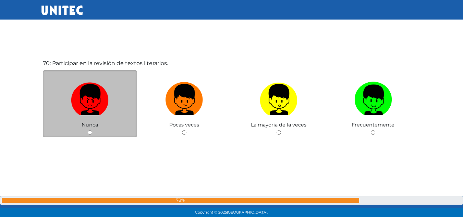
click at [88, 132] on input "radio" at bounding box center [90, 132] width 4 height 4
radio input "true"
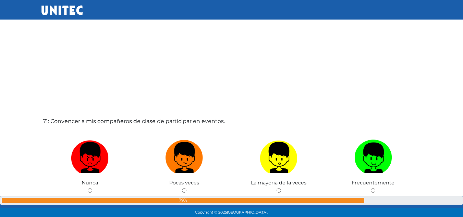
scroll to position [15231, 0]
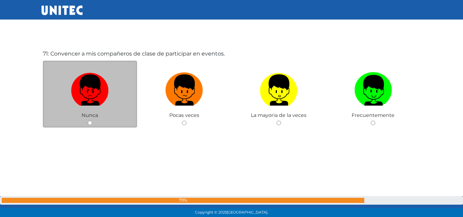
click at [91, 122] on input "radio" at bounding box center [90, 123] width 4 height 4
radio input "true"
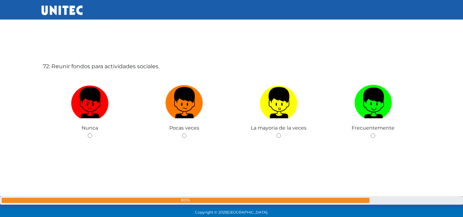
scroll to position [15443, 0]
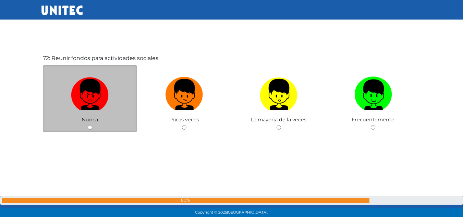
click at [91, 128] on input "radio" at bounding box center [90, 127] width 4 height 4
radio input "true"
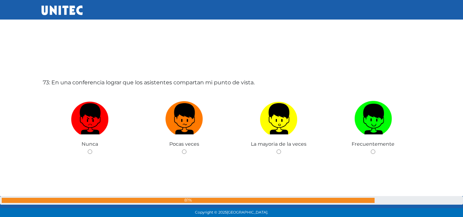
scroll to position [15670, 0]
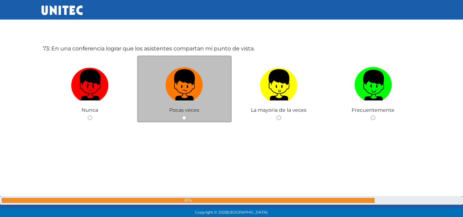
click at [182, 121] on div "Pocas veces" at bounding box center [184, 89] width 95 height 67
click at [184, 117] on input "radio" at bounding box center [184, 118] width 4 height 4
radio input "true"
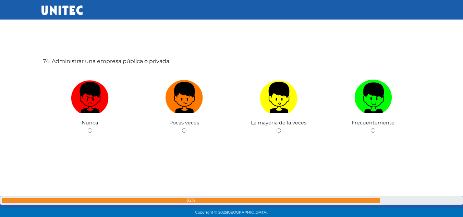
scroll to position [15877, 0]
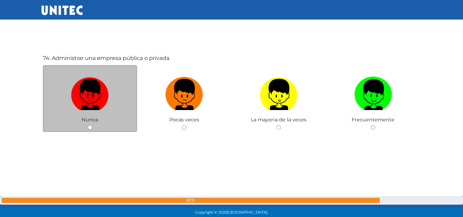
click at [90, 130] on div "Nunca" at bounding box center [90, 98] width 95 height 67
click at [90, 129] on input "radio" at bounding box center [90, 127] width 4 height 4
radio input "true"
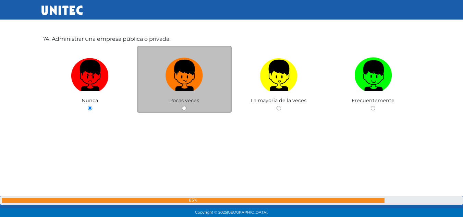
scroll to position [15901, 0]
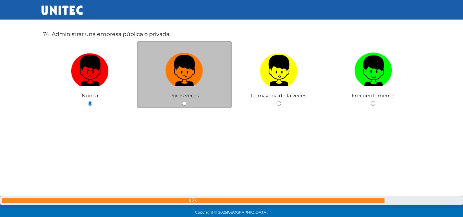
click at [184, 101] on input "radio" at bounding box center [184, 103] width 4 height 4
radio input "true"
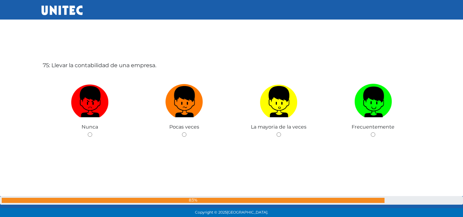
scroll to position [16095, 0]
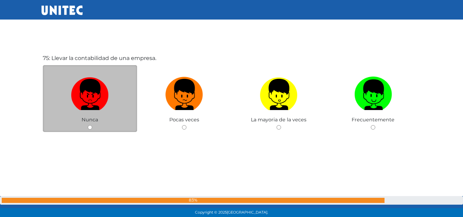
click at [88, 127] on input "radio" at bounding box center [90, 127] width 4 height 4
radio input "true"
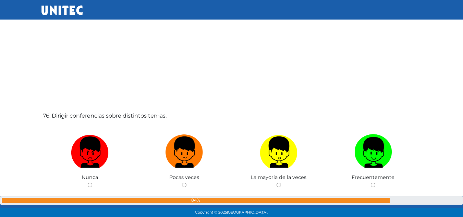
scroll to position [16288, 0]
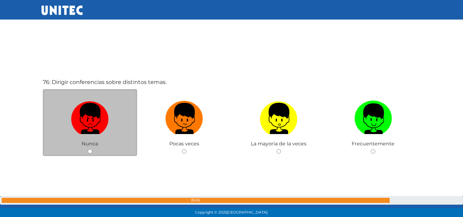
click at [90, 153] on input "radio" at bounding box center [90, 151] width 4 height 4
radio input "true"
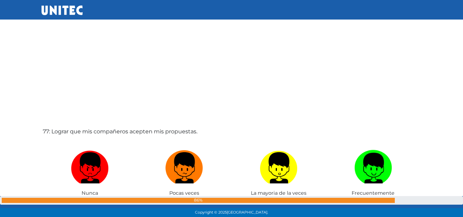
scroll to position [16529, 0]
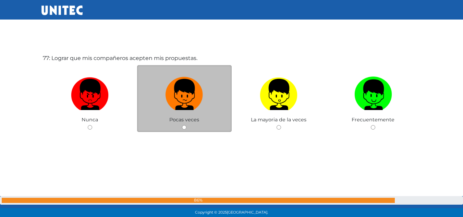
click at [187, 127] on input "radio" at bounding box center [184, 127] width 4 height 4
radio input "true"
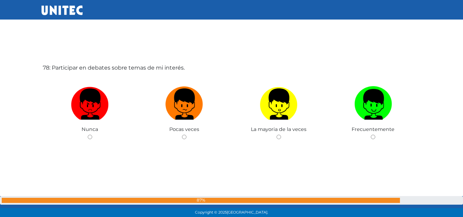
scroll to position [16746, 0]
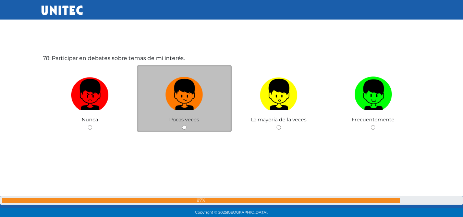
click at [186, 128] on input "radio" at bounding box center [184, 127] width 4 height 4
radio input "true"
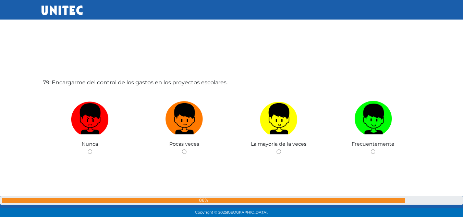
scroll to position [16972, 0]
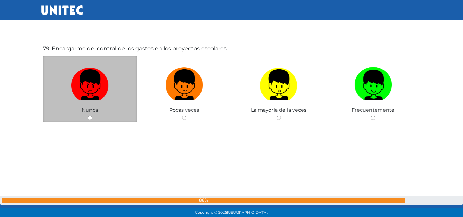
click at [89, 114] on div "Nunca" at bounding box center [90, 89] width 95 height 67
click at [90, 116] on input "radio" at bounding box center [90, 118] width 4 height 4
radio input "true"
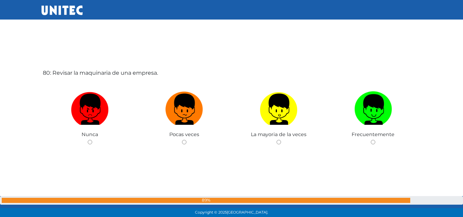
scroll to position [17199, 0]
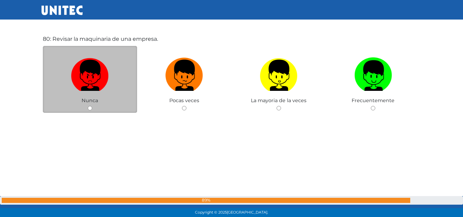
click at [89, 108] on input "radio" at bounding box center [90, 108] width 4 height 4
radio input "true"
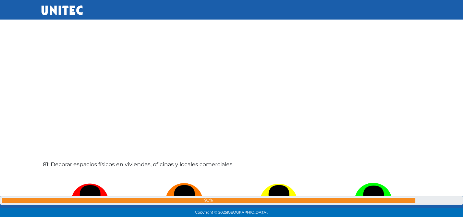
scroll to position [17358, 0]
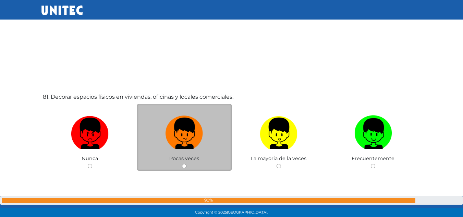
click at [184, 165] on input "radio" at bounding box center [184, 166] width 4 height 4
radio input "true"
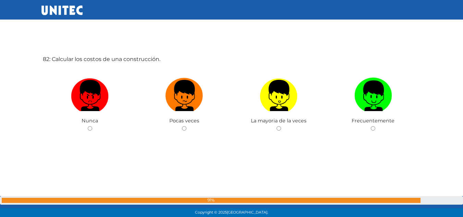
scroll to position [17614, 0]
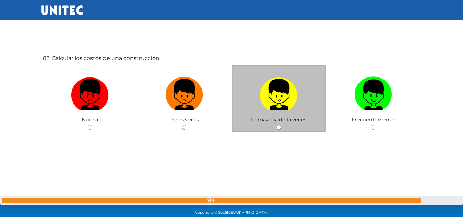
click at [277, 125] on input "radio" at bounding box center [279, 127] width 4 height 4
radio input "true"
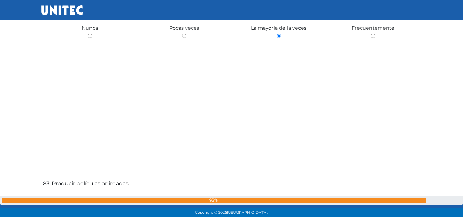
scroll to position [17806, 0]
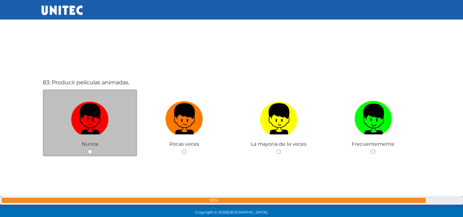
click at [89, 152] on input "radio" at bounding box center [90, 151] width 4 height 4
radio input "true"
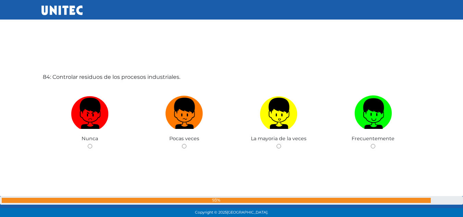
scroll to position [18048, 0]
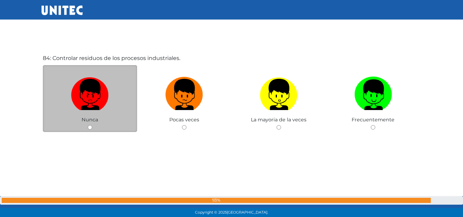
click at [88, 127] on input "radio" at bounding box center [90, 127] width 4 height 4
radio input "true"
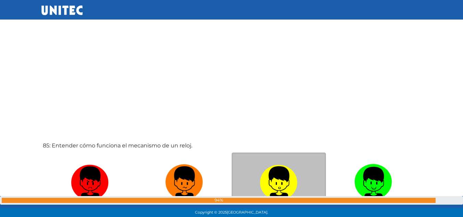
scroll to position [18265, 0]
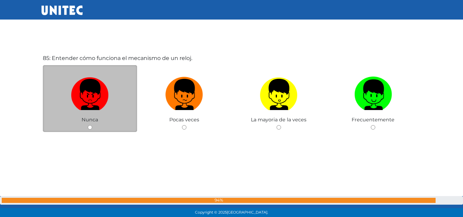
click at [89, 127] on input "radio" at bounding box center [90, 127] width 4 height 4
radio input "true"
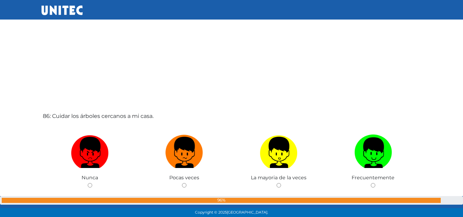
scroll to position [18458, 0]
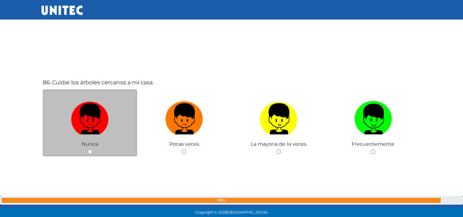
click at [90, 156] on div "Nunca" at bounding box center [90, 122] width 95 height 67
click at [90, 152] on input "radio" at bounding box center [90, 151] width 4 height 4
radio input "true"
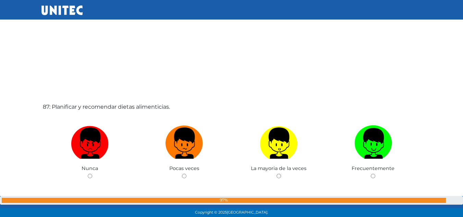
scroll to position [18684, 0]
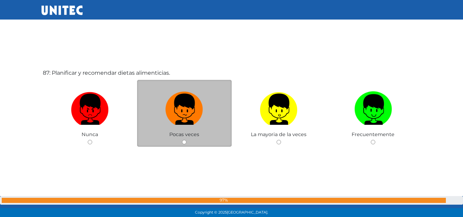
click at [183, 141] on input "radio" at bounding box center [184, 142] width 4 height 4
radio input "true"
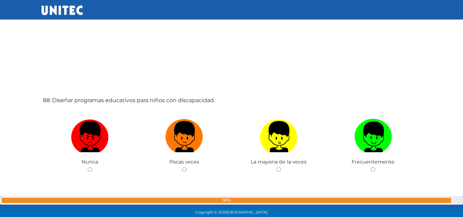
scroll to position [18908, 0]
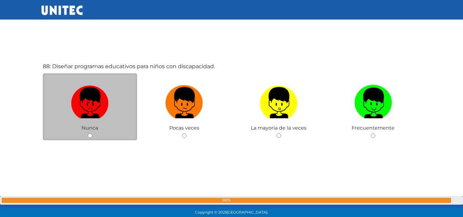
click at [89, 136] on input "radio" at bounding box center [90, 135] width 4 height 4
radio input "true"
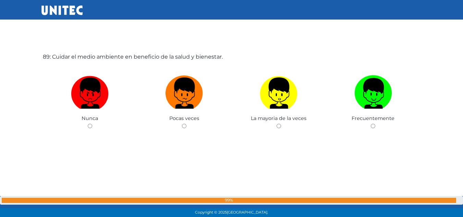
scroll to position [19168, 0]
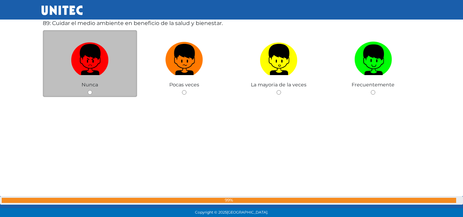
click at [91, 91] on input "radio" at bounding box center [90, 92] width 4 height 4
radio input "true"
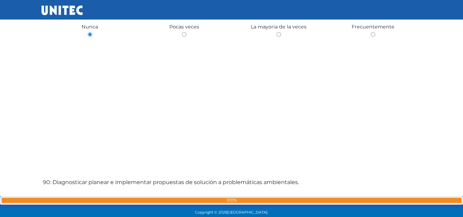
scroll to position [19327, 0]
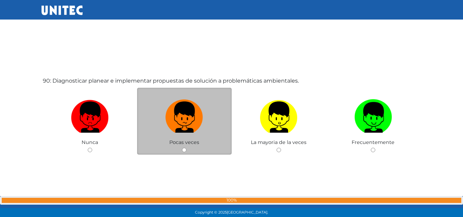
click at [182, 151] on input "radio" at bounding box center [184, 150] width 4 height 4
radio input "true"
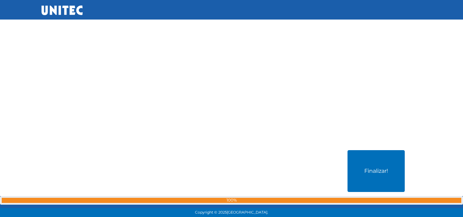
scroll to position [19467, 0]
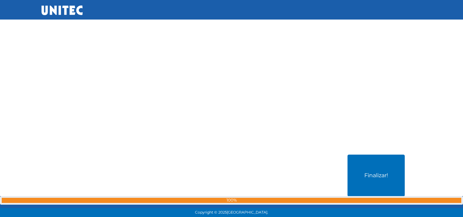
drag, startPoint x: 465, startPoint y: 215, endPoint x: 303, endPoint y: 168, distance: 168.5
click at [303, 168] on div "Finalizar!" at bounding box center [231, 208] width 381 height 217
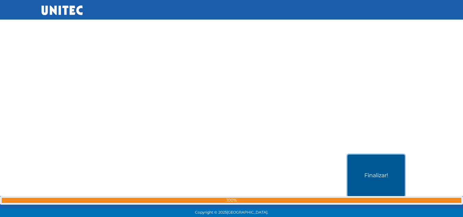
click at [378, 170] on button "Finalizar!" at bounding box center [376, 176] width 57 height 42
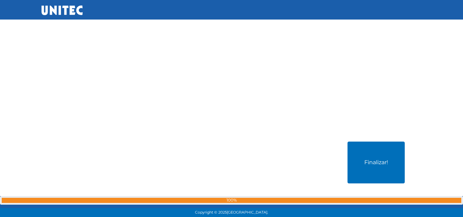
scroll to position [19581, 0]
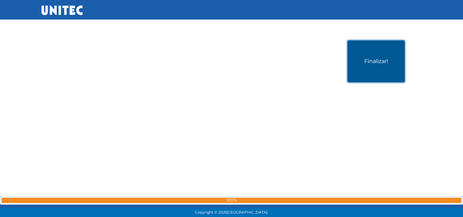
click at [391, 67] on button "Finalizar!" at bounding box center [376, 61] width 57 height 42
click at [390, 47] on button "Finalizar!" at bounding box center [376, 61] width 57 height 42
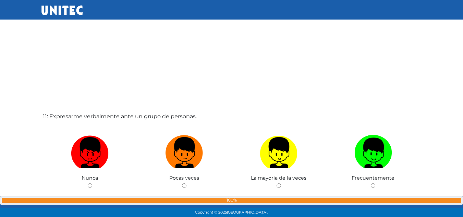
scroll to position [2214, 0]
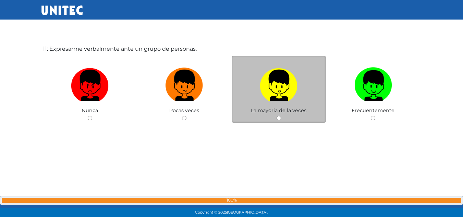
click at [280, 120] on input "radio" at bounding box center [279, 118] width 4 height 4
radio input "true"
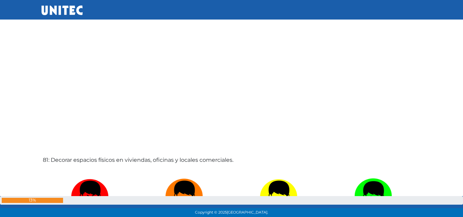
scroll to position [19581, 0]
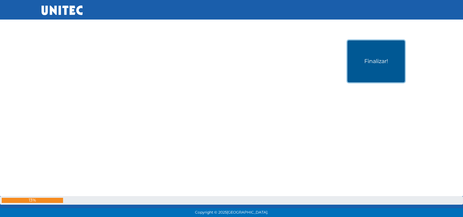
click at [376, 74] on button "Finalizar!" at bounding box center [376, 61] width 57 height 42
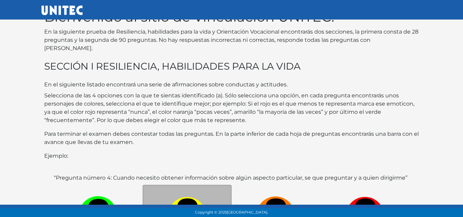
scroll to position [10, 0]
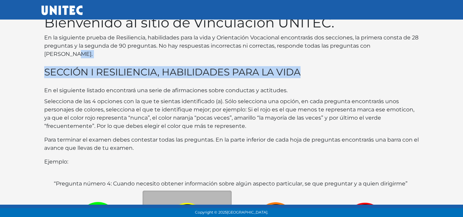
drag, startPoint x: 463, startPoint y: 61, endPoint x: 464, endPoint y: 48, distance: 12.8
click at [463, 48] on html "Bienvenido al sitio de Vinculación UNITEC. En la siguiente prueba de Resilienci…" at bounding box center [231, 172] width 463 height 364
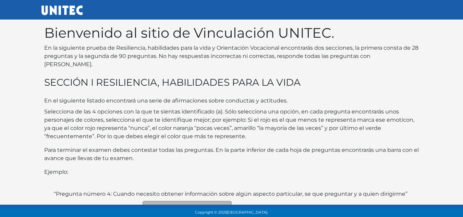
click at [454, 47] on body "Bienvenido al sitio de Vinculación UNITEC. En la siguiente prueba de Resilienci…" at bounding box center [231, 182] width 463 height 364
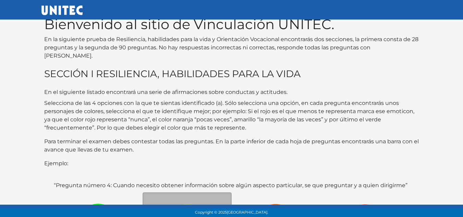
scroll to position [2, 0]
